Goal: Transaction & Acquisition: Purchase product/service

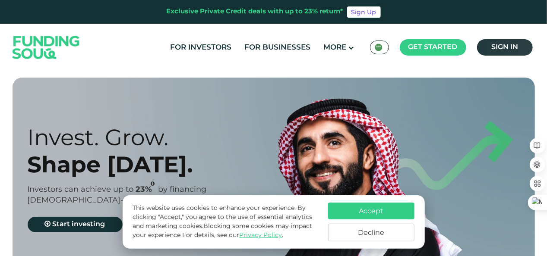
click at [496, 47] on span "Sign in" at bounding box center [504, 47] width 27 height 6
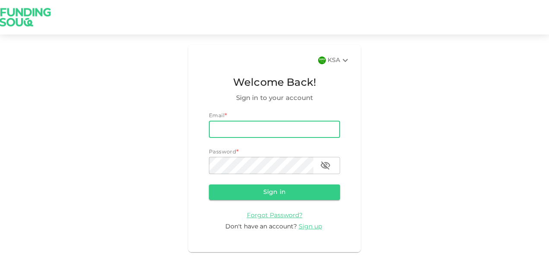
click at [250, 134] on input "email" at bounding box center [274, 129] width 131 height 17
type input "[EMAIL_ADDRESS][DOMAIN_NAME]"
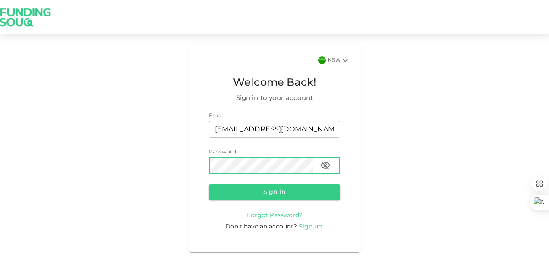
click at [262, 194] on button "Sign in" at bounding box center [274, 193] width 131 height 16
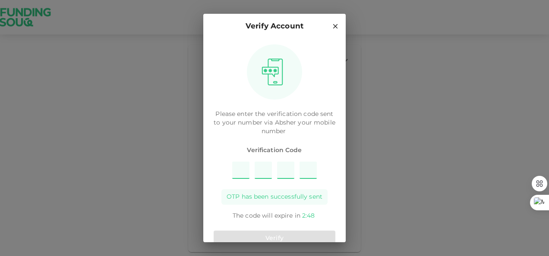
type input "3"
type input "6"
type input "1"
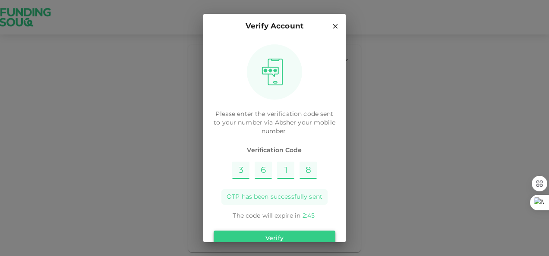
type input "8"
click at [268, 238] on button "Verify" at bounding box center [275, 239] width 122 height 16
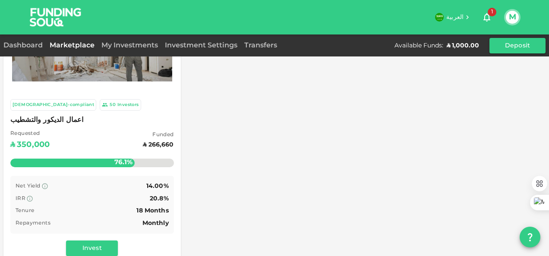
scroll to position [86, 0]
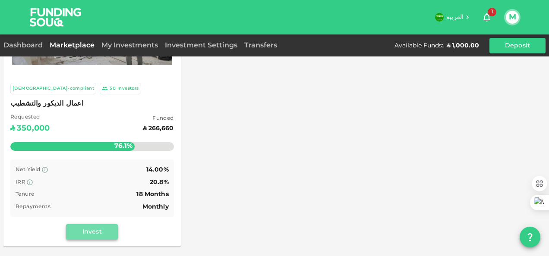
click at [99, 230] on button "Invest" at bounding box center [92, 232] width 52 height 16
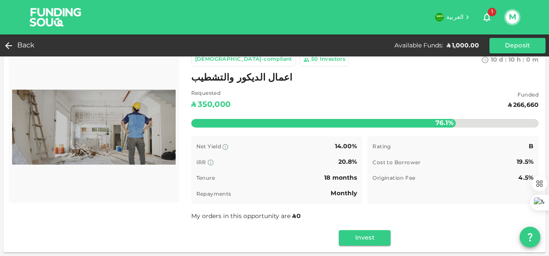
scroll to position [86, 0]
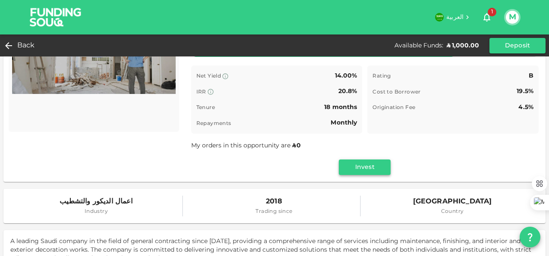
click at [352, 168] on button "Invest" at bounding box center [365, 168] width 52 height 16
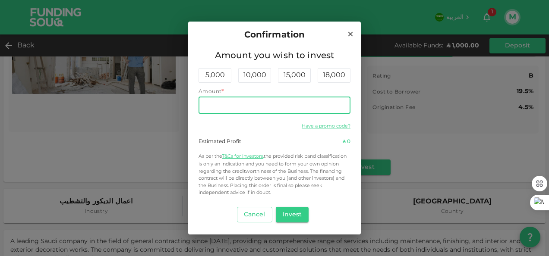
click at [231, 104] on input "Amount" at bounding box center [275, 105] width 152 height 17
type input "1,000"
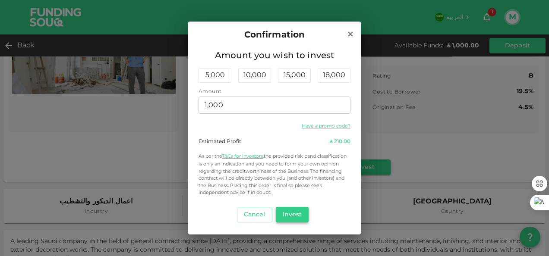
click at [296, 213] on button "Invest" at bounding box center [292, 215] width 33 height 16
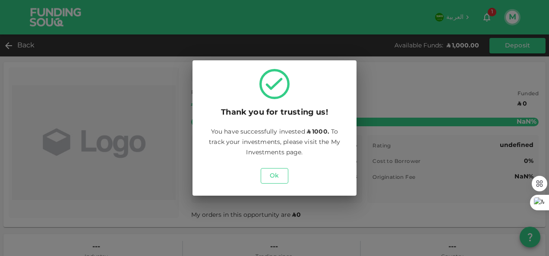
click at [275, 175] on button "Ok" at bounding box center [275, 176] width 28 height 16
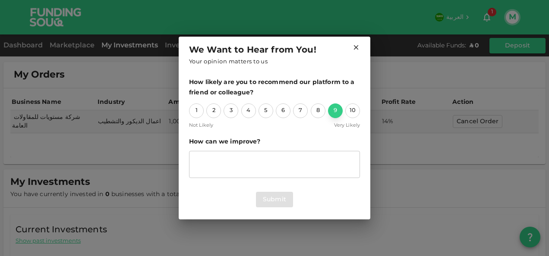
click at [333, 112] on div "9" at bounding box center [335, 111] width 15 height 15
click at [274, 197] on button "Submit" at bounding box center [274, 200] width 37 height 16
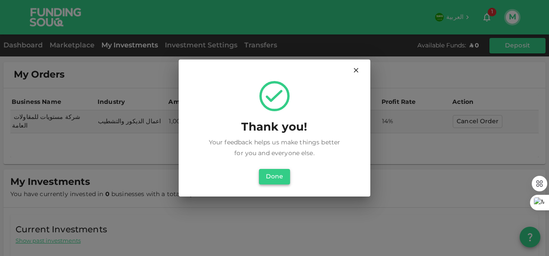
click at [271, 178] on button "Done" at bounding box center [274, 177] width 31 height 16
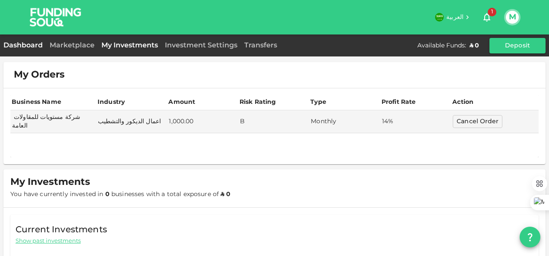
click at [27, 44] on link "Dashboard" at bounding box center [24, 45] width 43 height 6
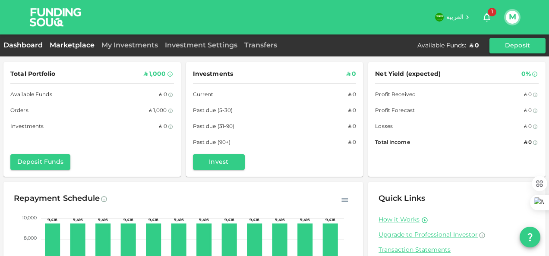
click at [62, 43] on link "Marketplace" at bounding box center [72, 45] width 52 height 6
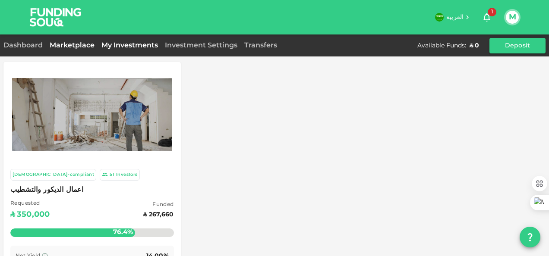
click at [124, 46] on link "My Investments" at bounding box center [129, 45] width 63 height 6
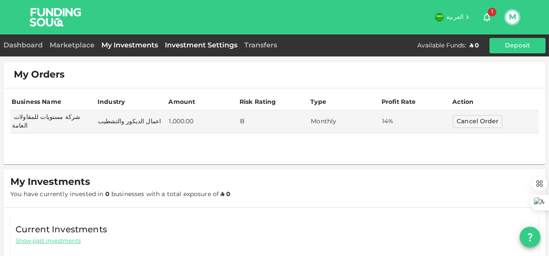
click at [180, 46] on link "Investment Settings" at bounding box center [200, 45] width 79 height 6
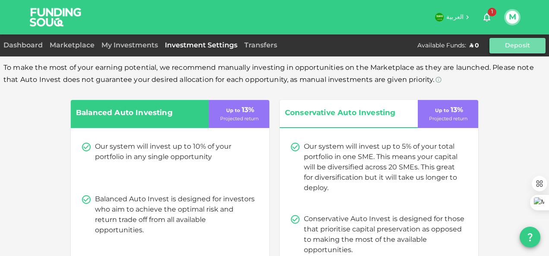
click at [509, 44] on button "Deposit" at bounding box center [518, 46] width 56 height 16
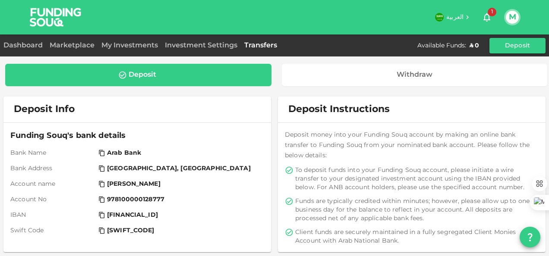
click at [490, 17] on icon "button" at bounding box center [487, 17] width 10 height 10
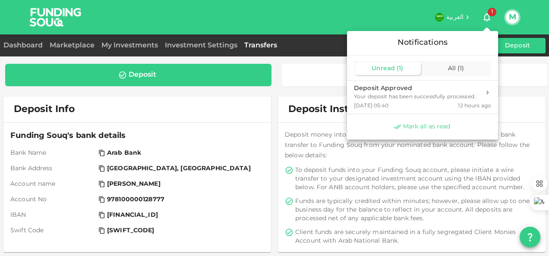
click at [429, 128] on span "Mark all as read" at bounding box center [426, 127] width 47 height 8
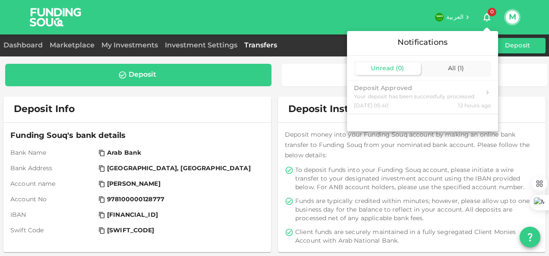
click at [381, 20] on div at bounding box center [274, 128] width 549 height 256
